Goal: Task Accomplishment & Management: Manage account settings

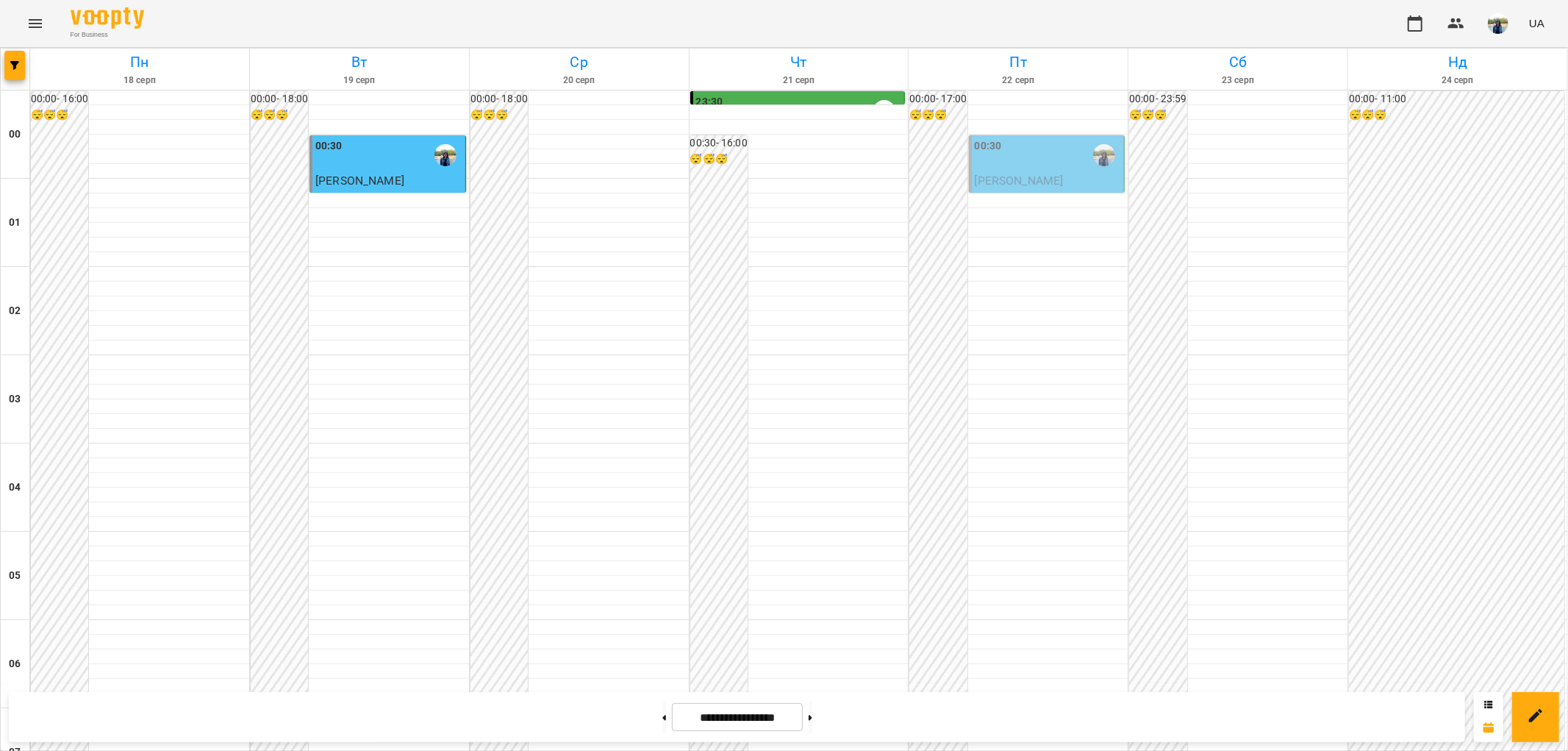
scroll to position [1524, 0]
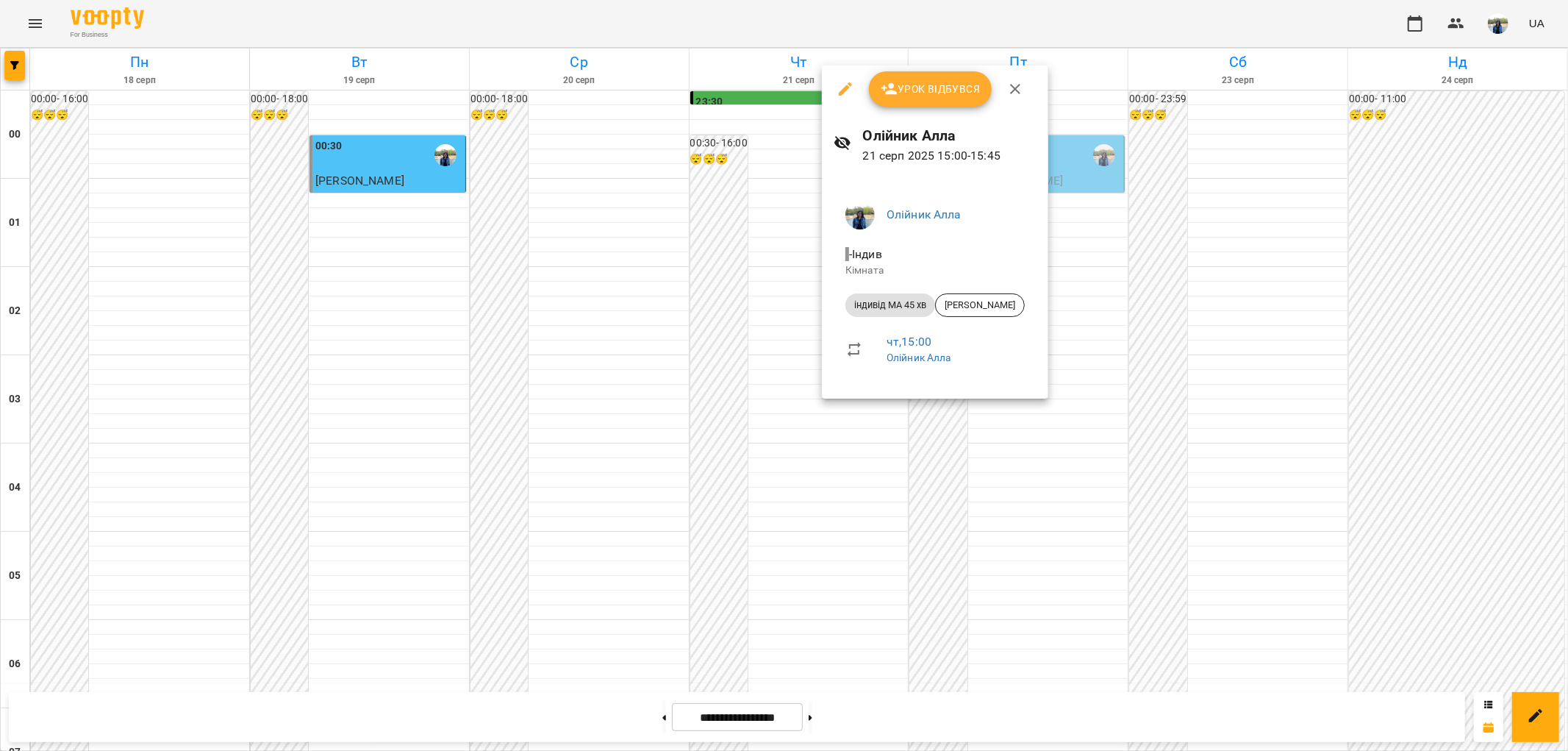
click at [828, 714] on div at bounding box center [784, 375] width 1568 height 751
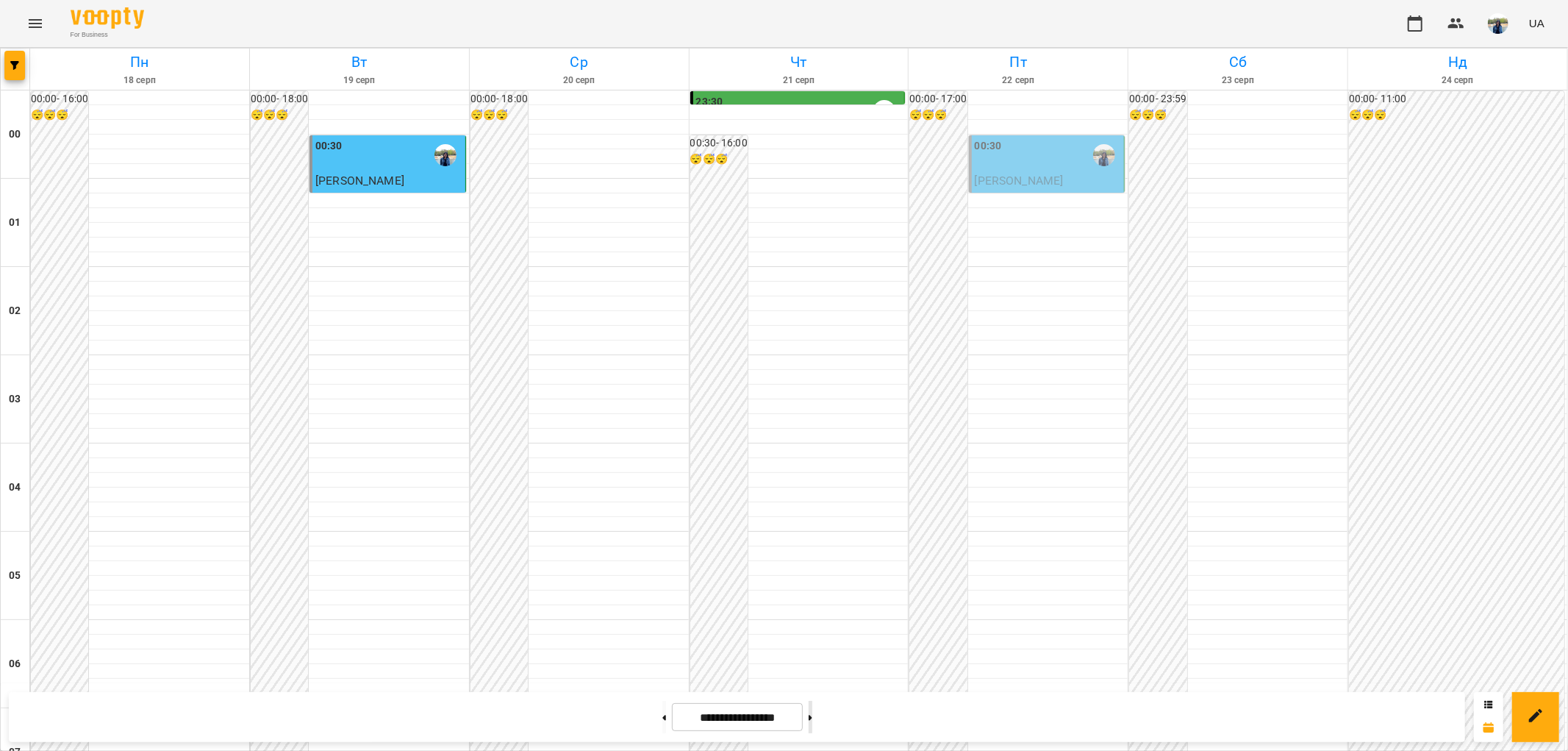
click at [812, 721] on button at bounding box center [811, 716] width 3 height 32
type input "**********"
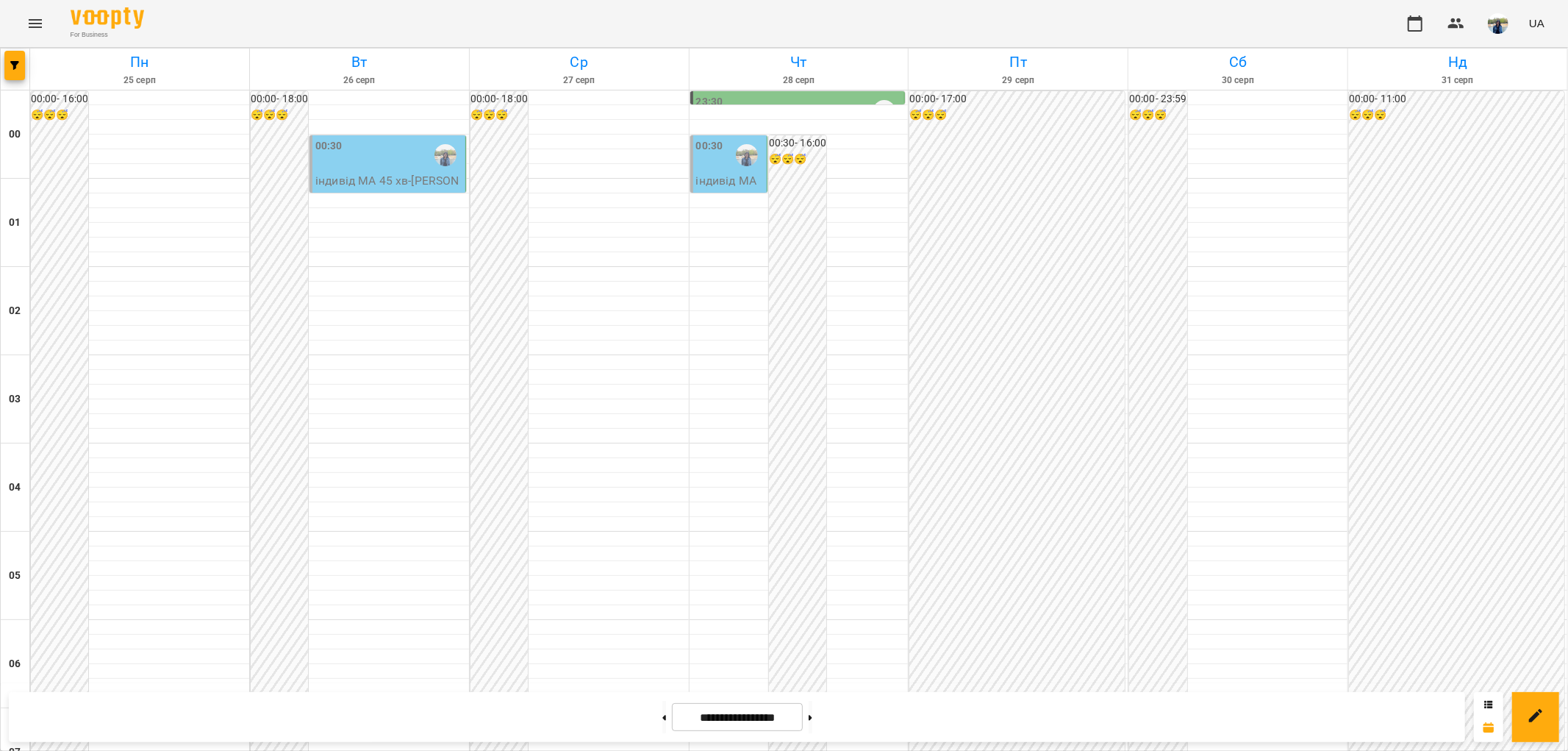
scroll to position [1197, 0]
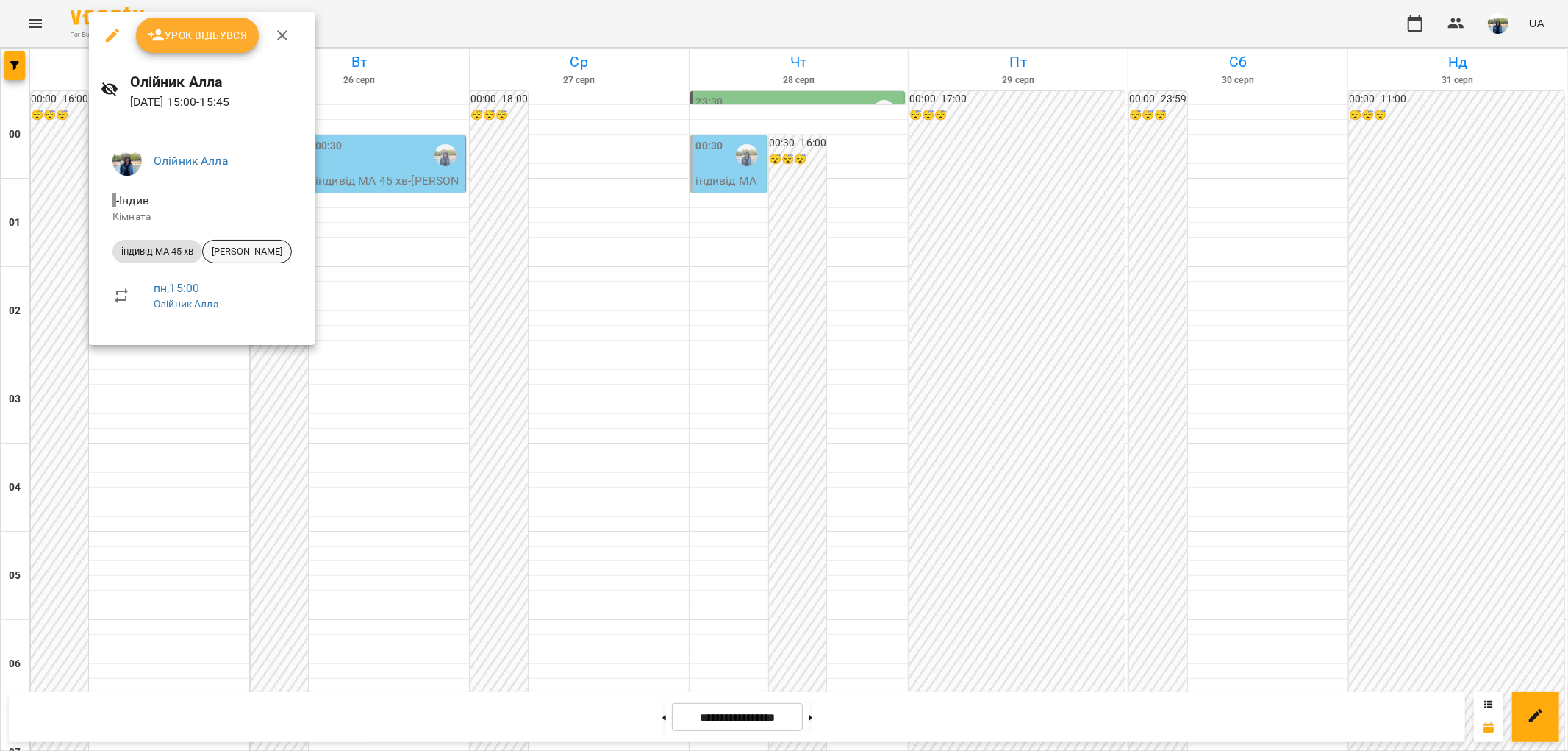
click at [264, 248] on span "Навроцька Софія" at bounding box center [246, 251] width 88 height 13
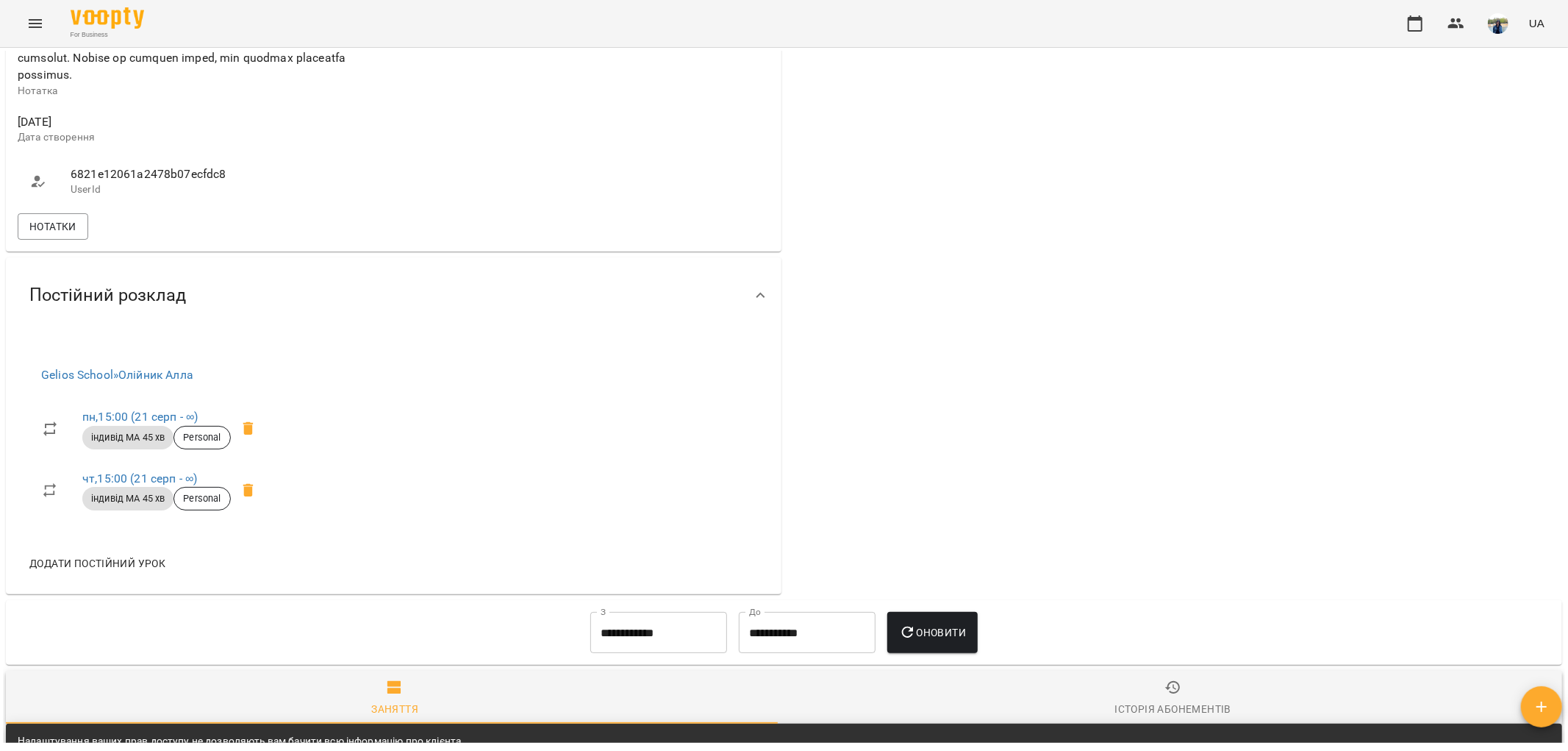
scroll to position [689, 0]
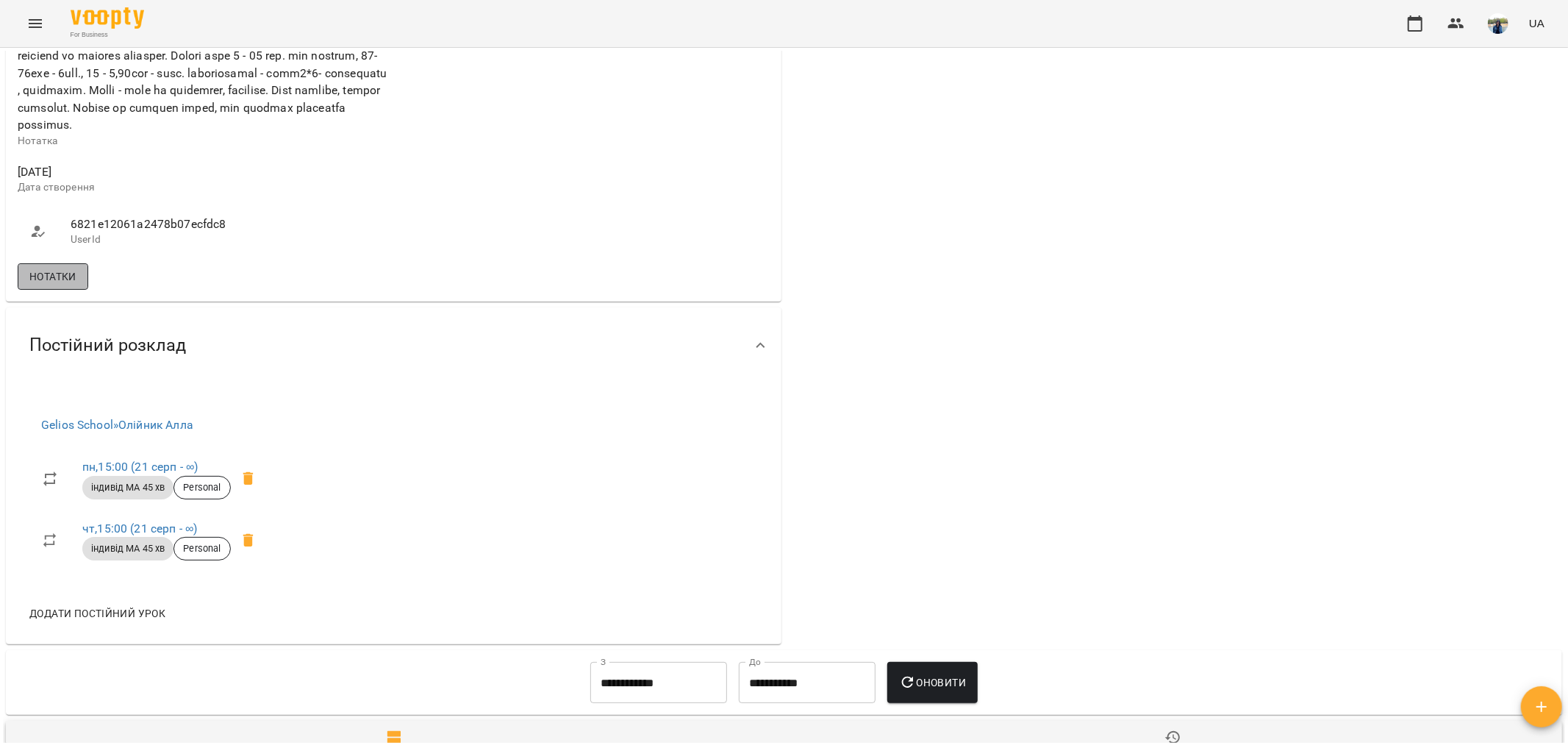
click at [57, 285] on span "Нотатки" at bounding box center [53, 277] width 47 height 17
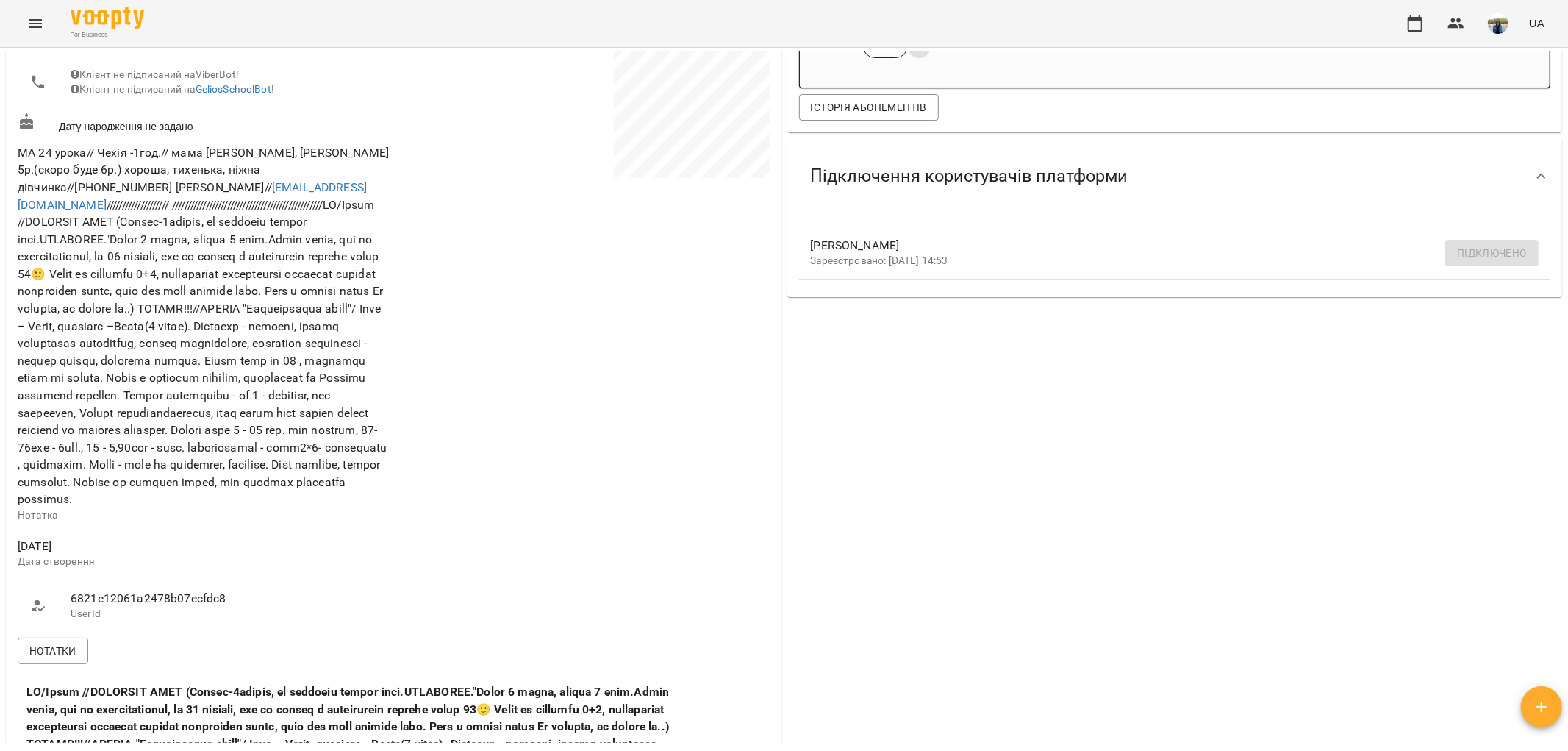
scroll to position [281, 0]
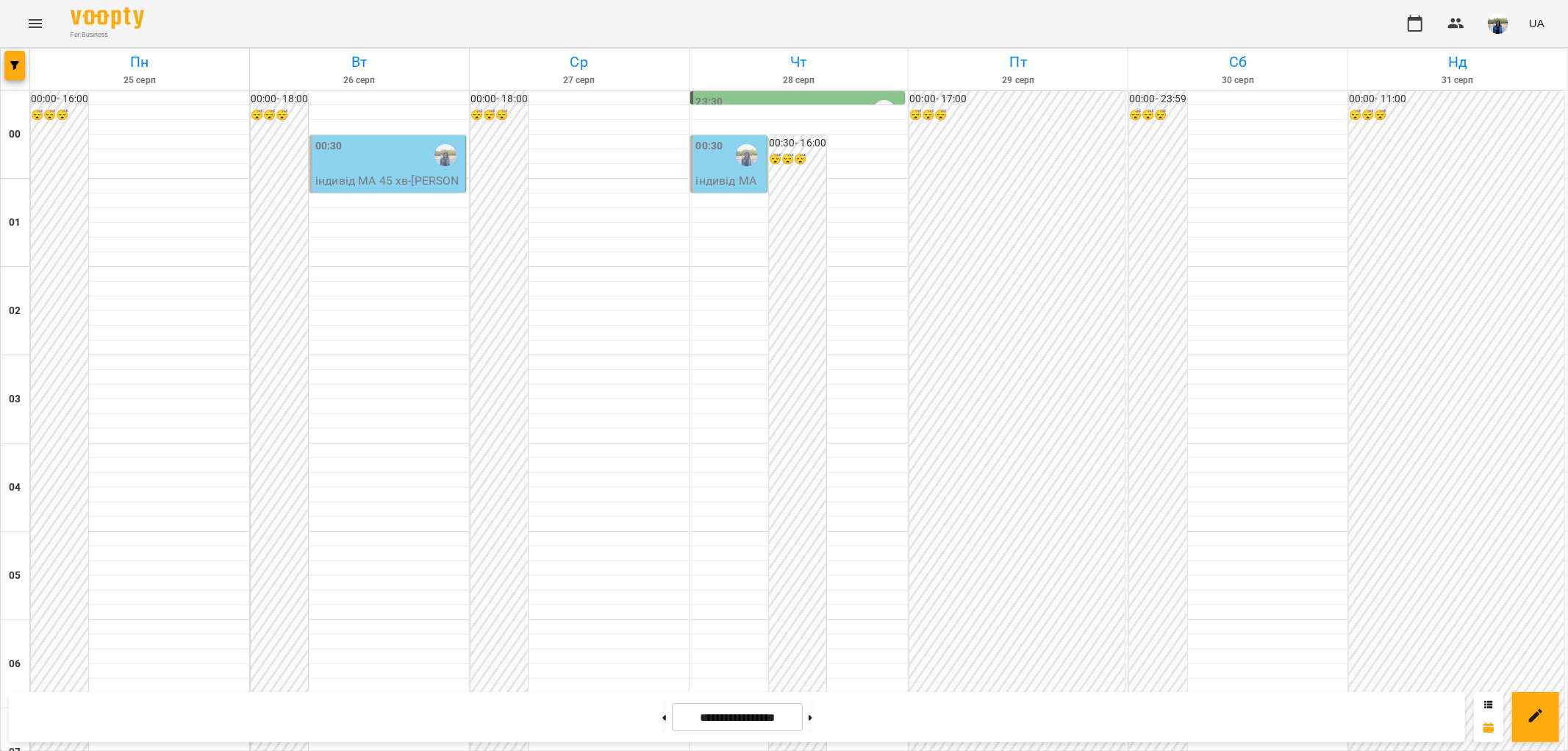
scroll to position [1389, 0]
click at [662, 718] on button at bounding box center [664, 716] width 3 height 32
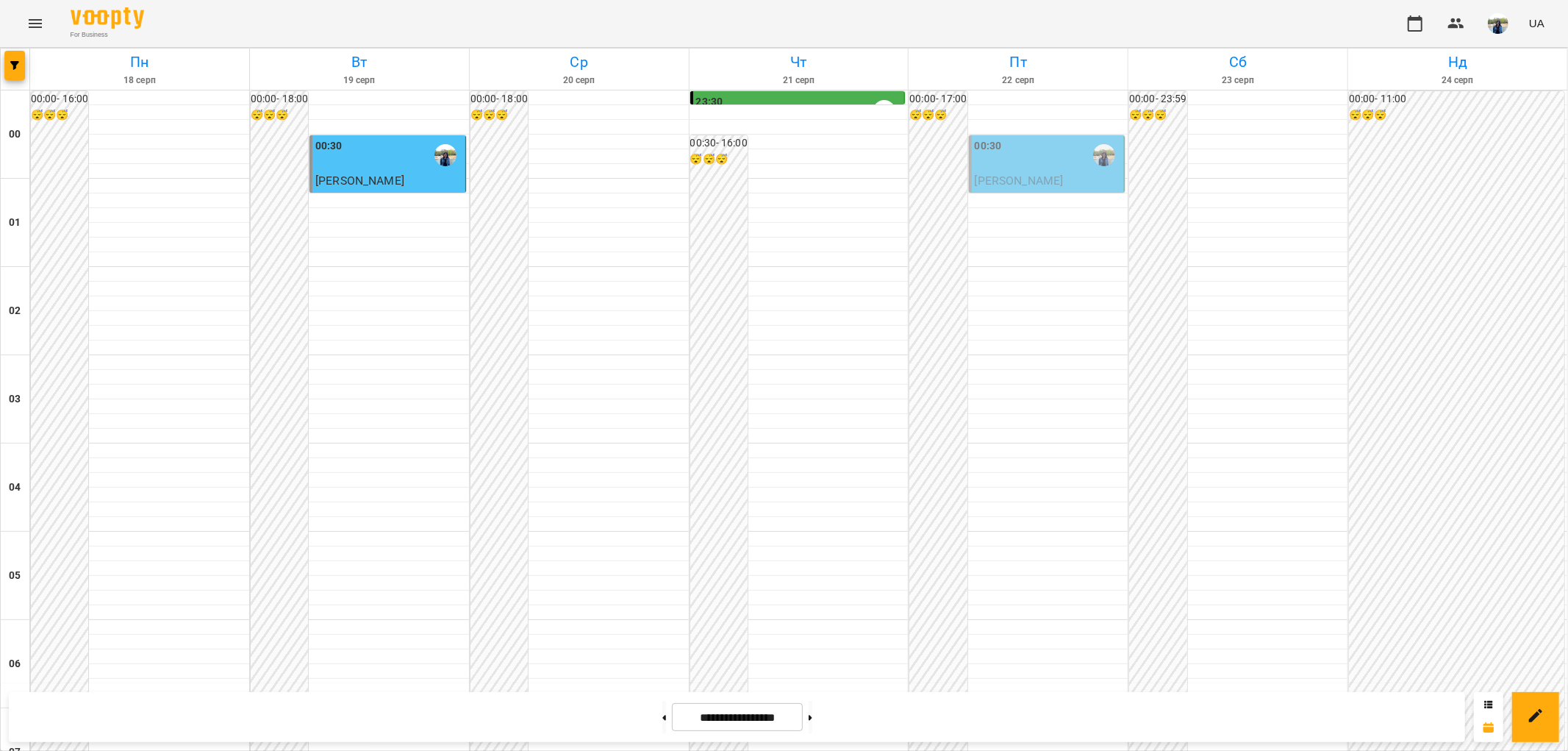
scroll to position [1115, 0]
click at [662, 714] on button at bounding box center [664, 716] width 3 height 32
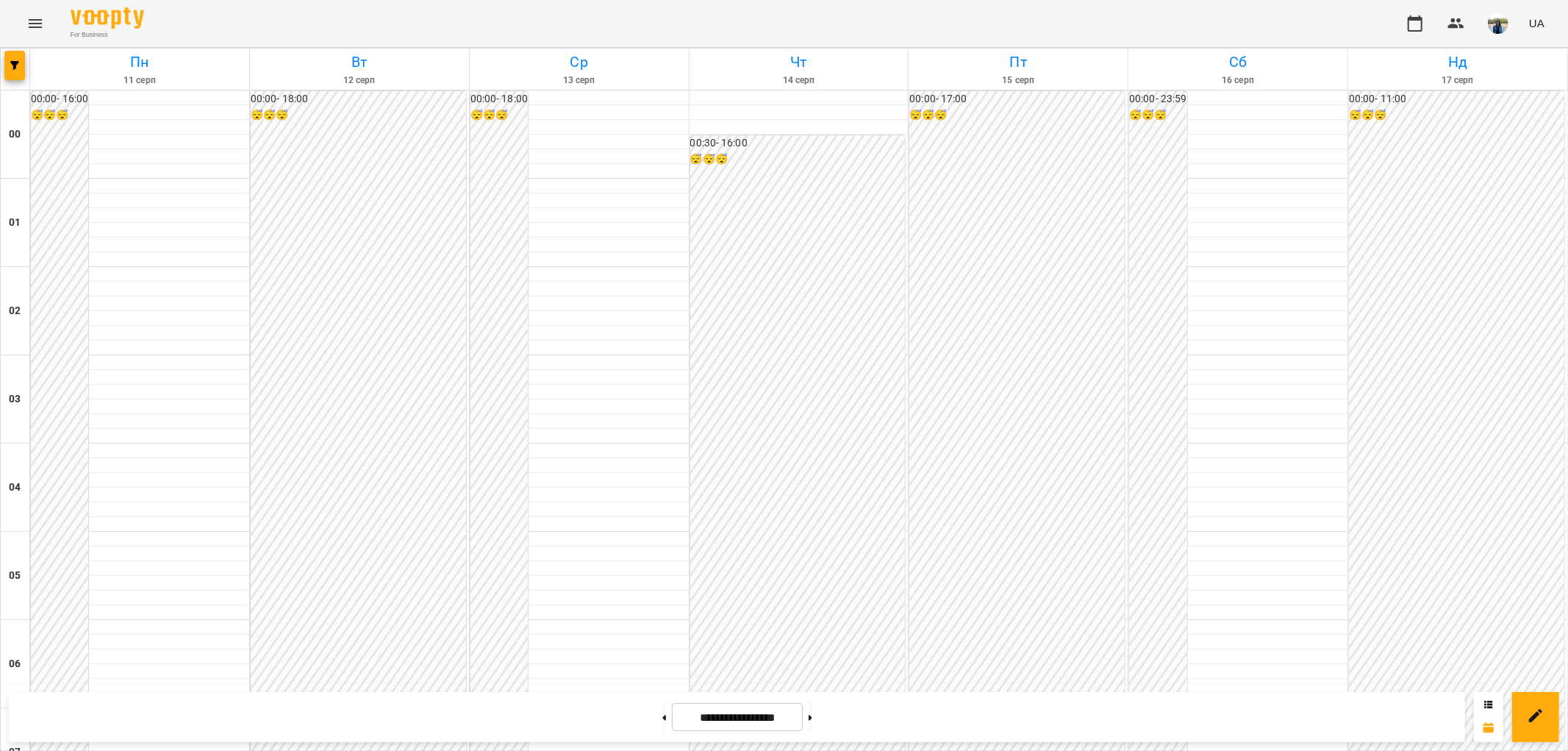
scroll to position [1524, 0]
click at [812, 723] on button at bounding box center [811, 716] width 3 height 32
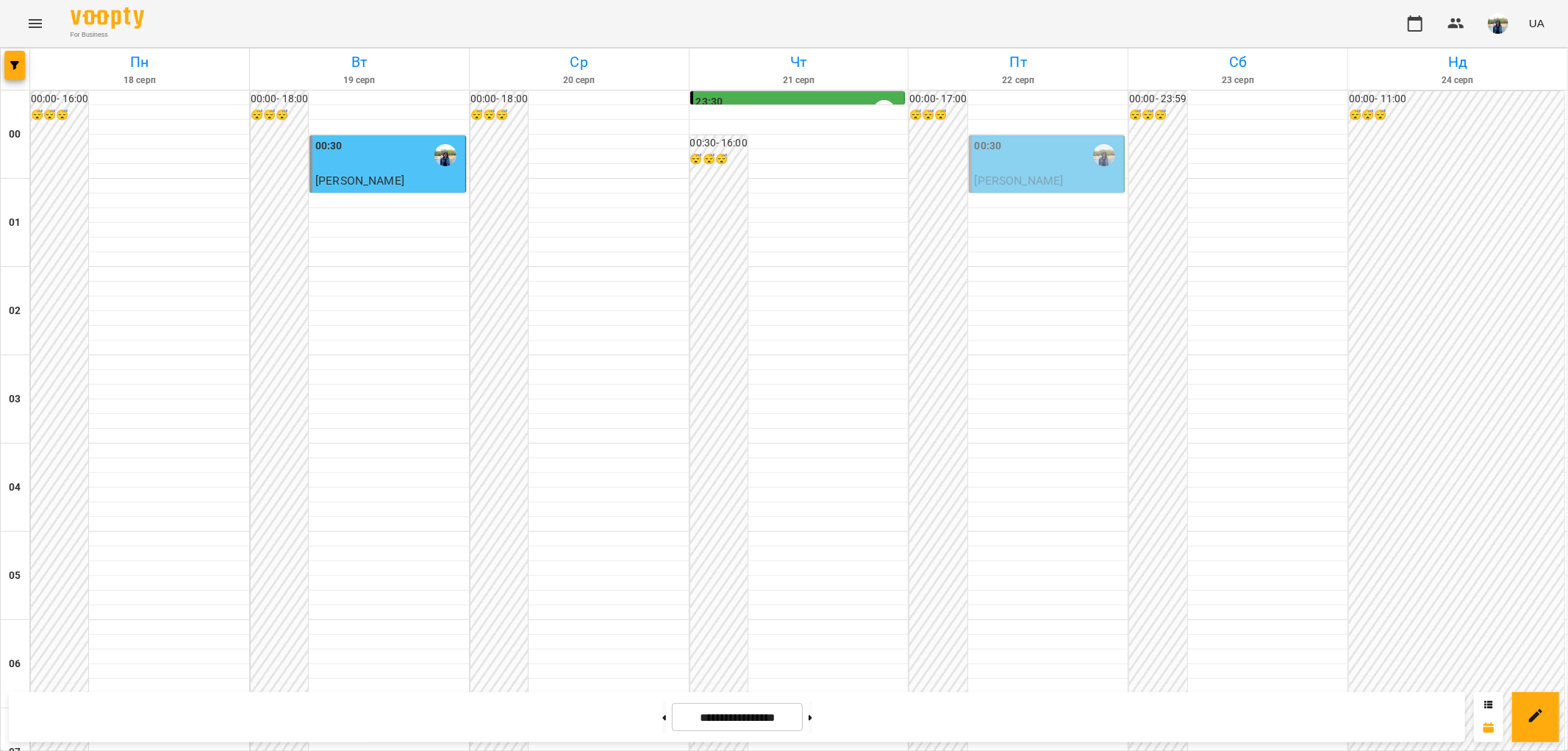
scroll to position [1442, 0]
click at [812, 720] on icon at bounding box center [811, 717] width 3 height 6
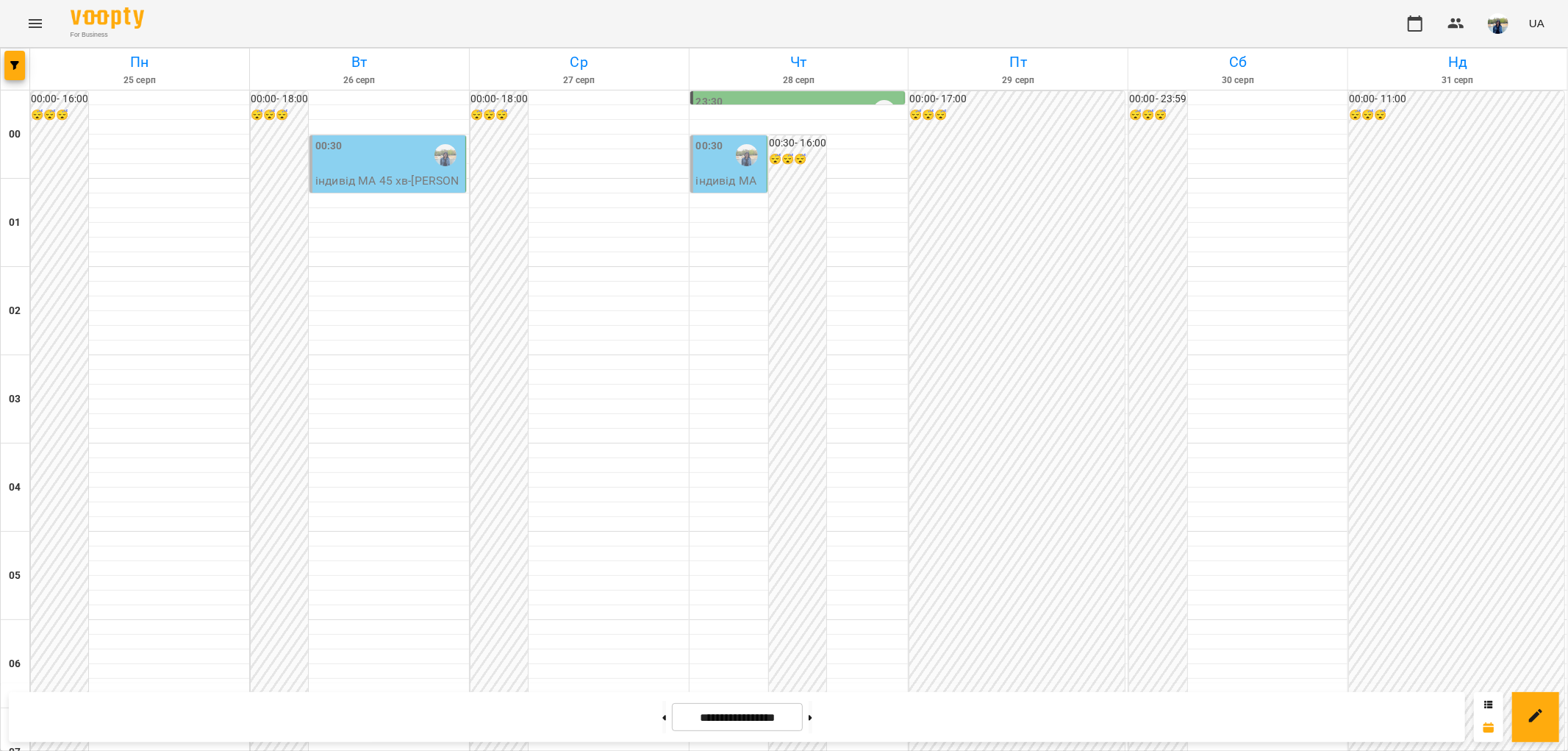
scroll to position [1524, 0]
click at [812, 716] on button at bounding box center [811, 716] width 3 height 32
type input "**********"
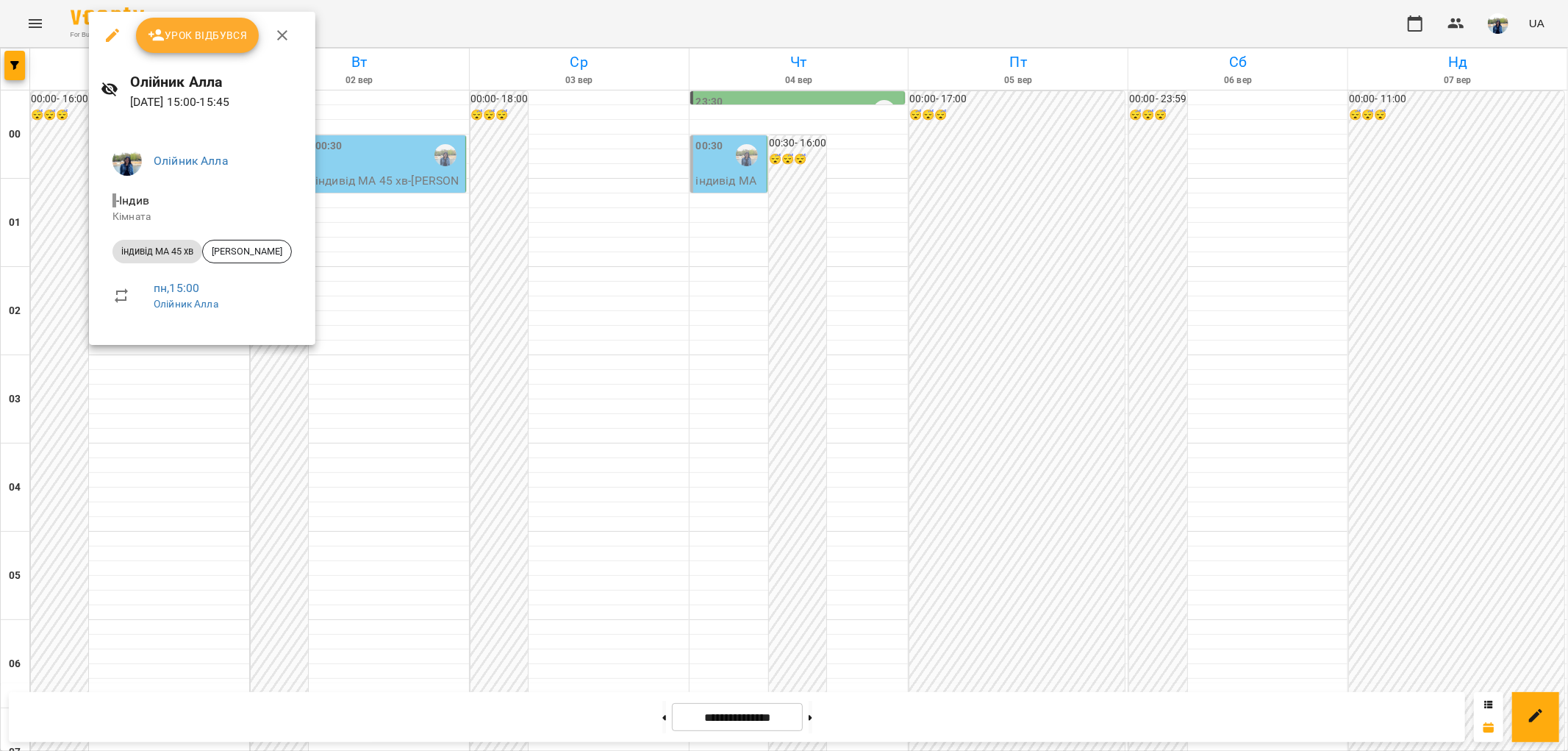
click at [281, 32] on icon "button" at bounding box center [282, 35] width 17 height 17
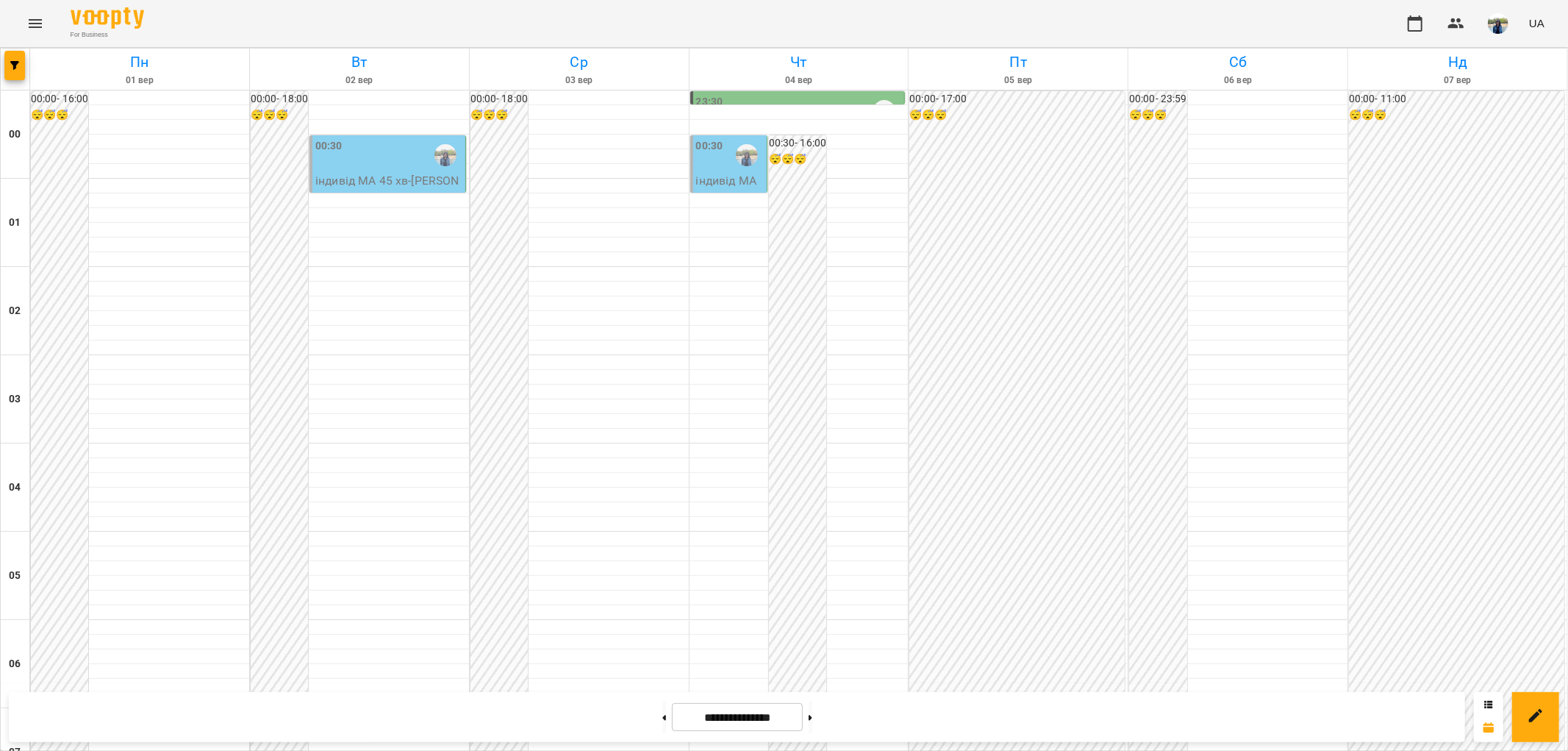
scroll to position [1197, 0]
click at [662, 718] on icon at bounding box center [664, 717] width 3 height 6
click at [662, 715] on button at bounding box center [664, 716] width 3 height 32
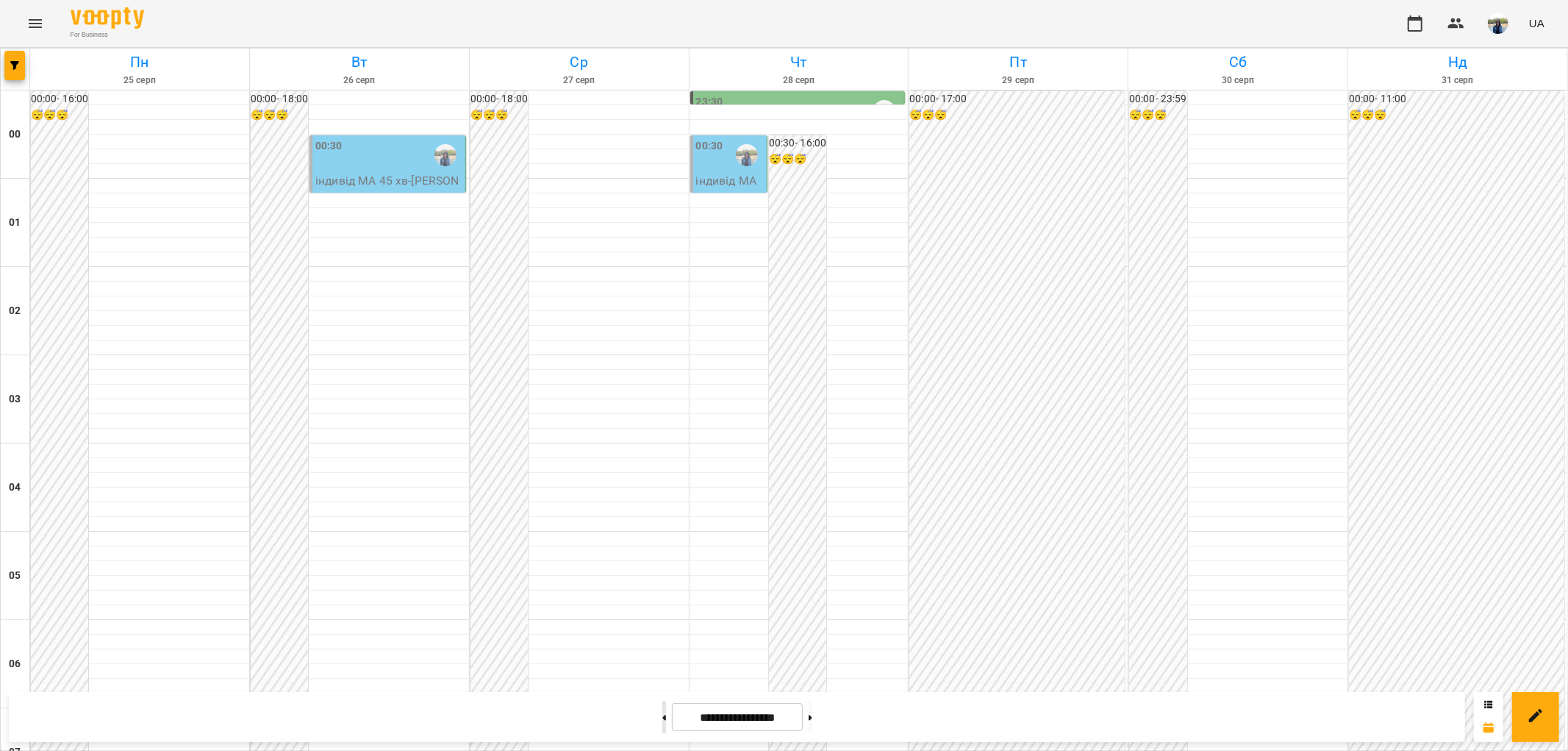
type input "**********"
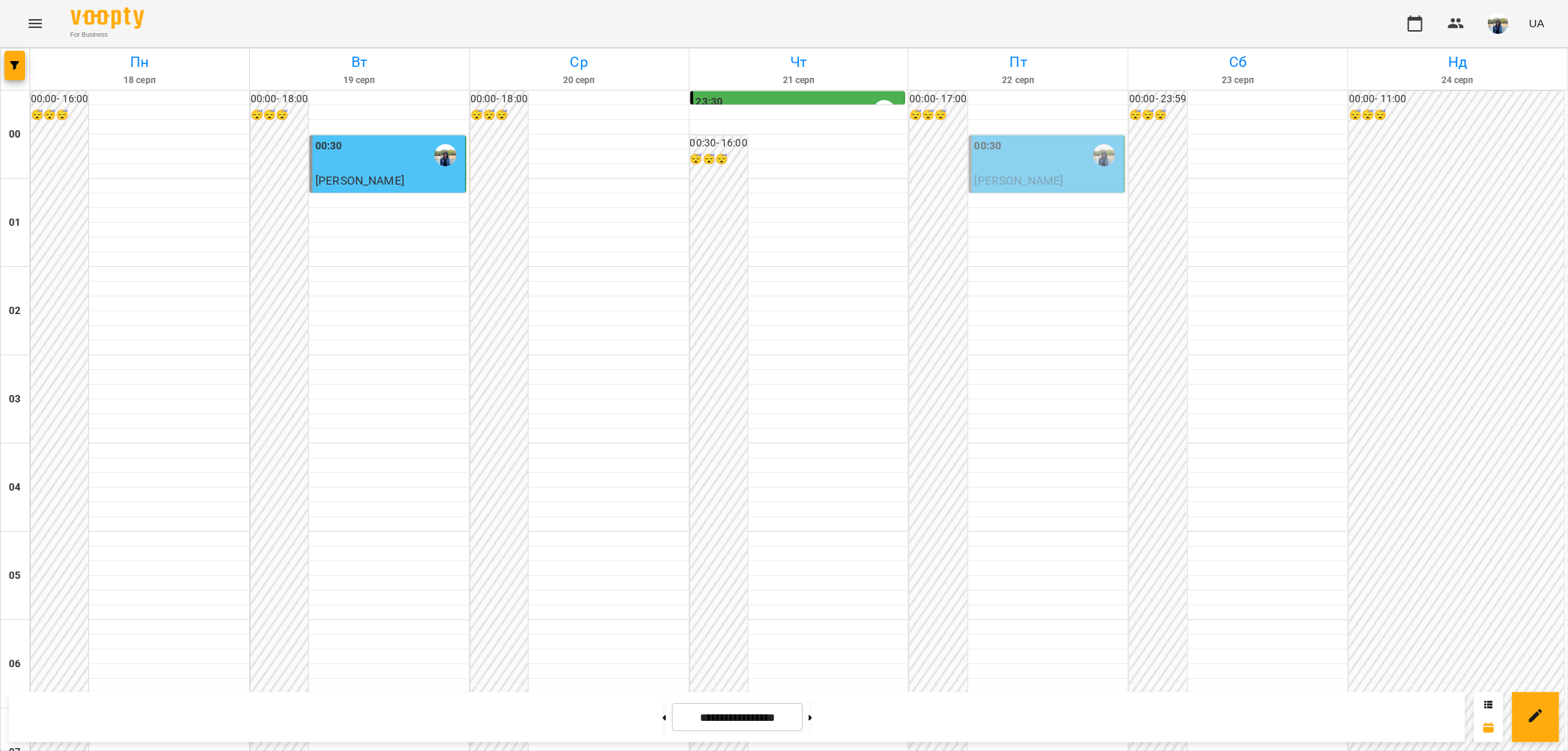
scroll to position [1389, 0]
